Goal: Task Accomplishment & Management: Use online tool/utility

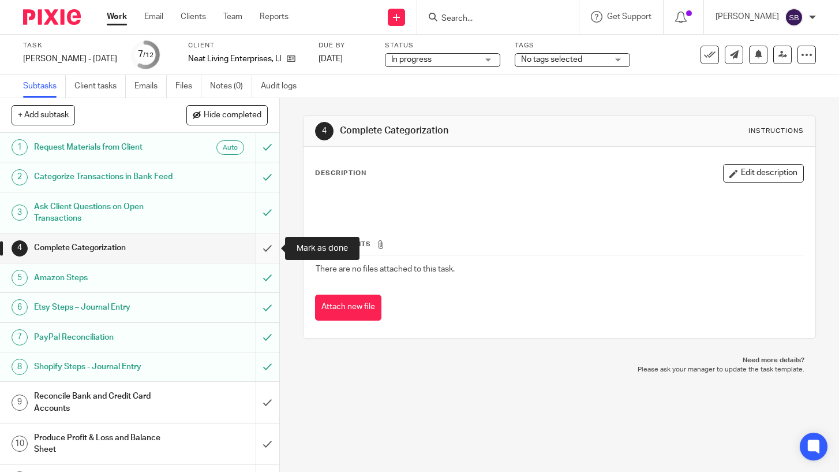
click at [264, 251] on input "submit" at bounding box center [139, 247] width 279 height 29
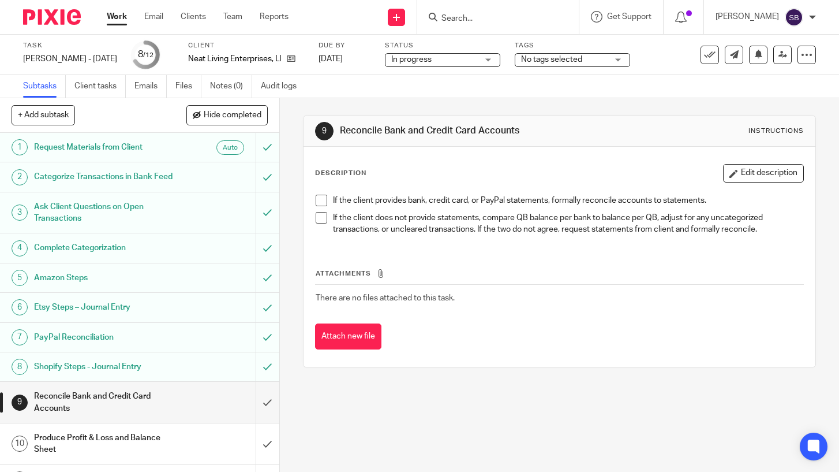
click at [120, 21] on link "Work" at bounding box center [117, 17] width 20 height 12
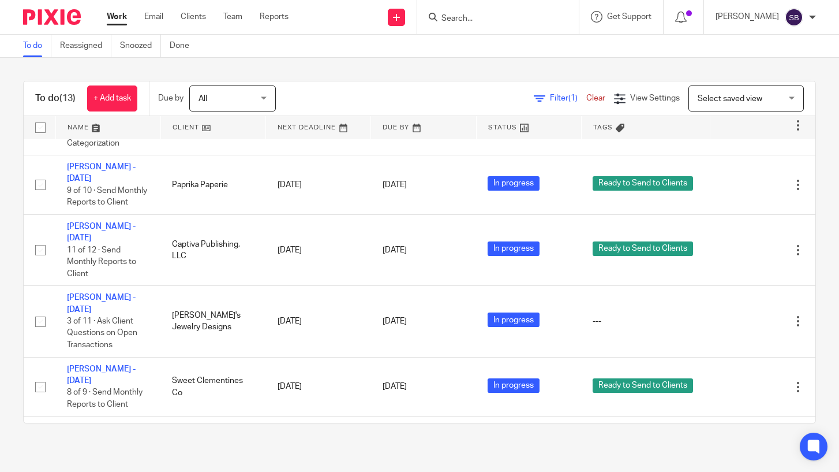
scroll to position [411, 0]
